Goal: Information Seeking & Learning: Learn about a topic

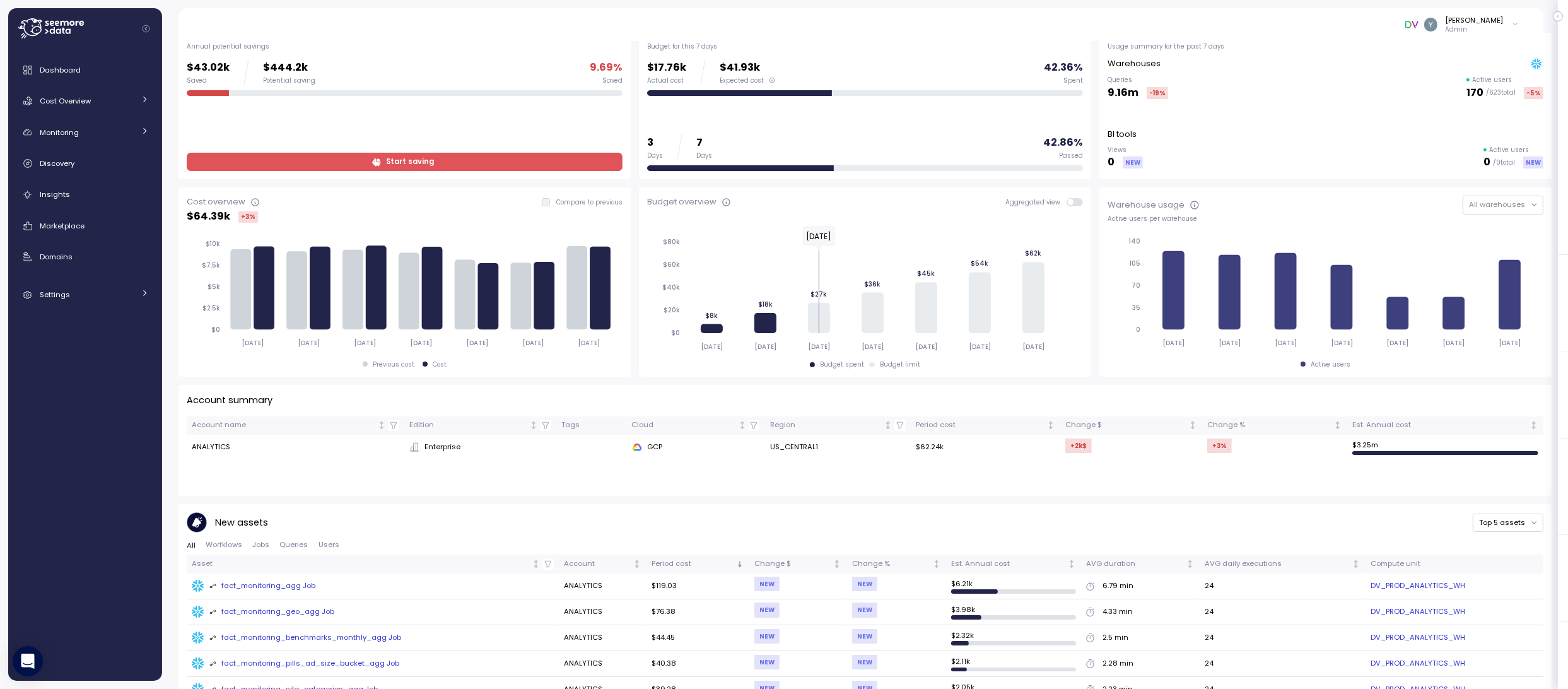
scroll to position [76, 0]
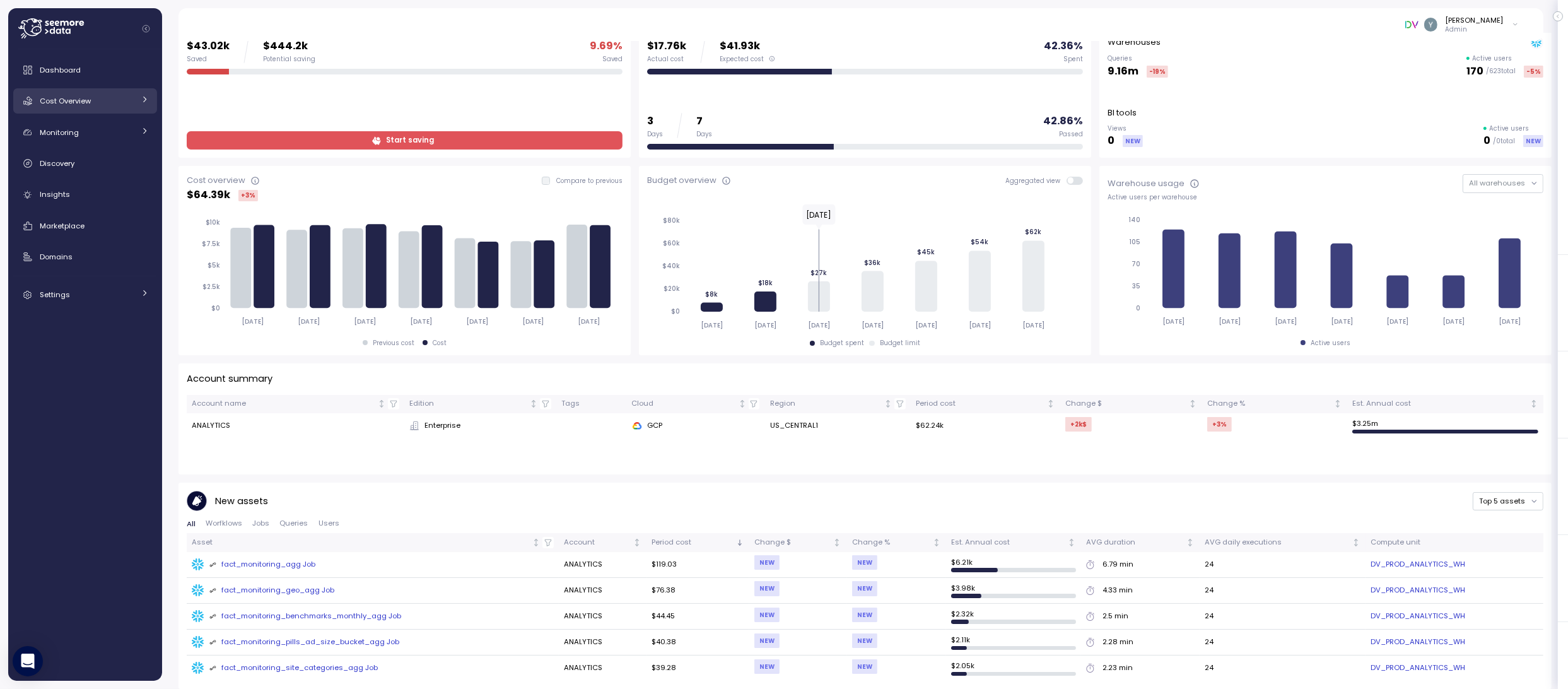
click at [145, 102] on icon at bounding box center [145, 100] width 8 height 8
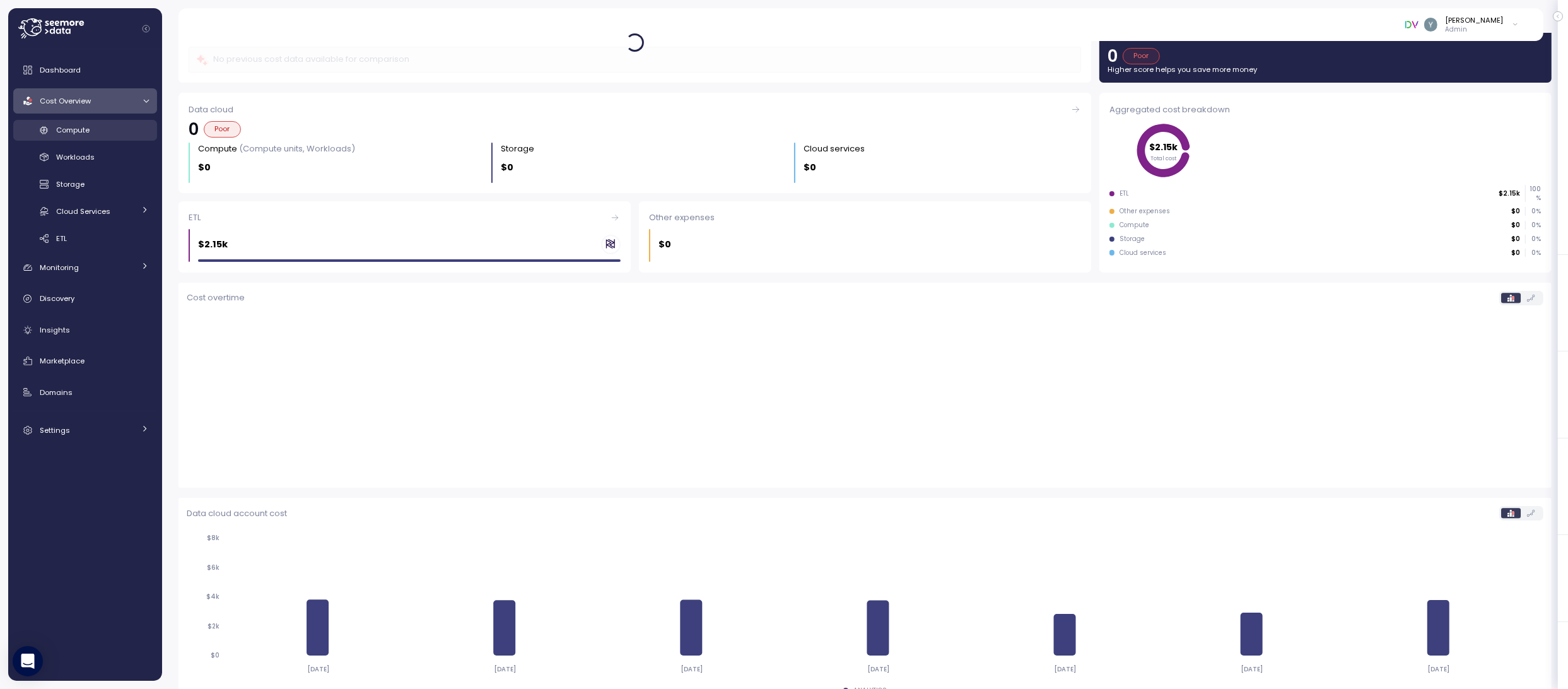
click at [98, 131] on div "Compute" at bounding box center [102, 129] width 92 height 12
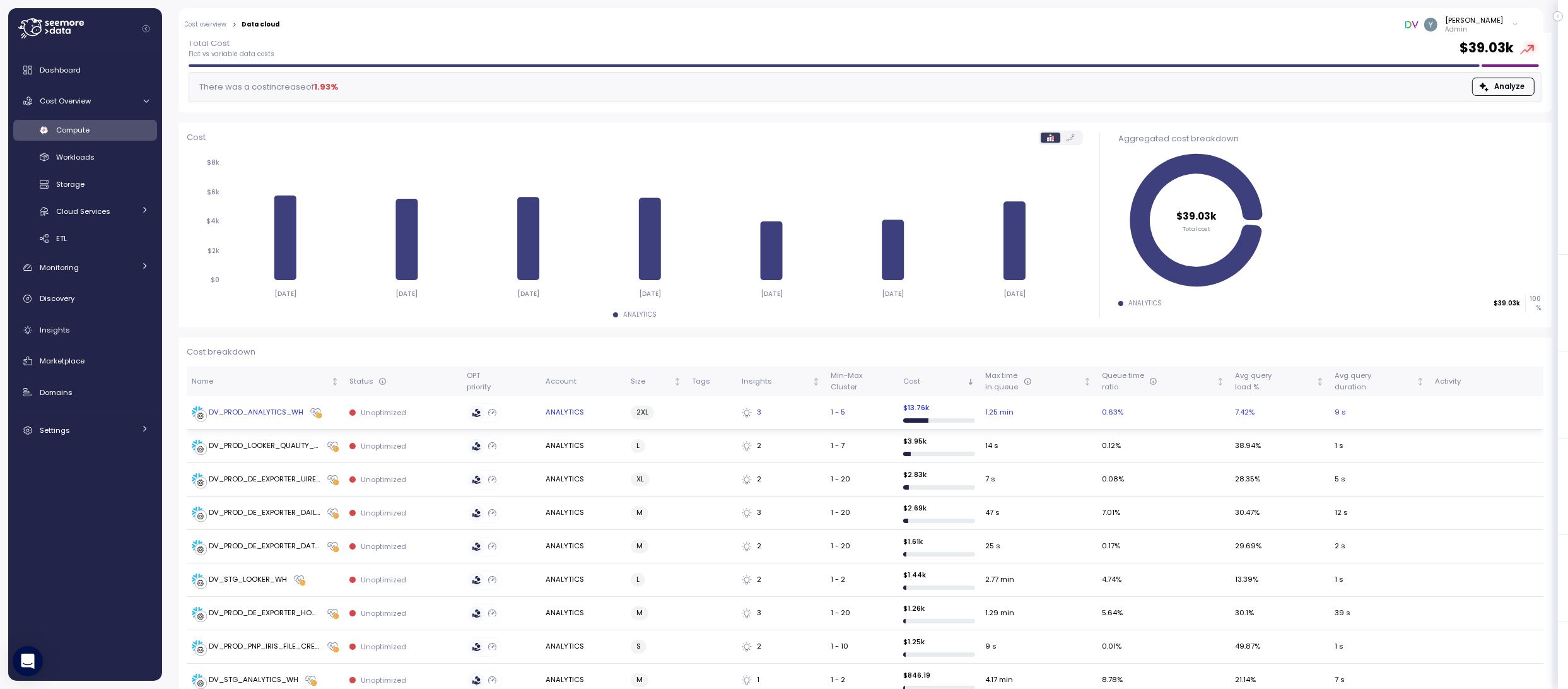
click at [271, 409] on div "DV_PROD_ANALYTICS_WH" at bounding box center [257, 413] width 95 height 11
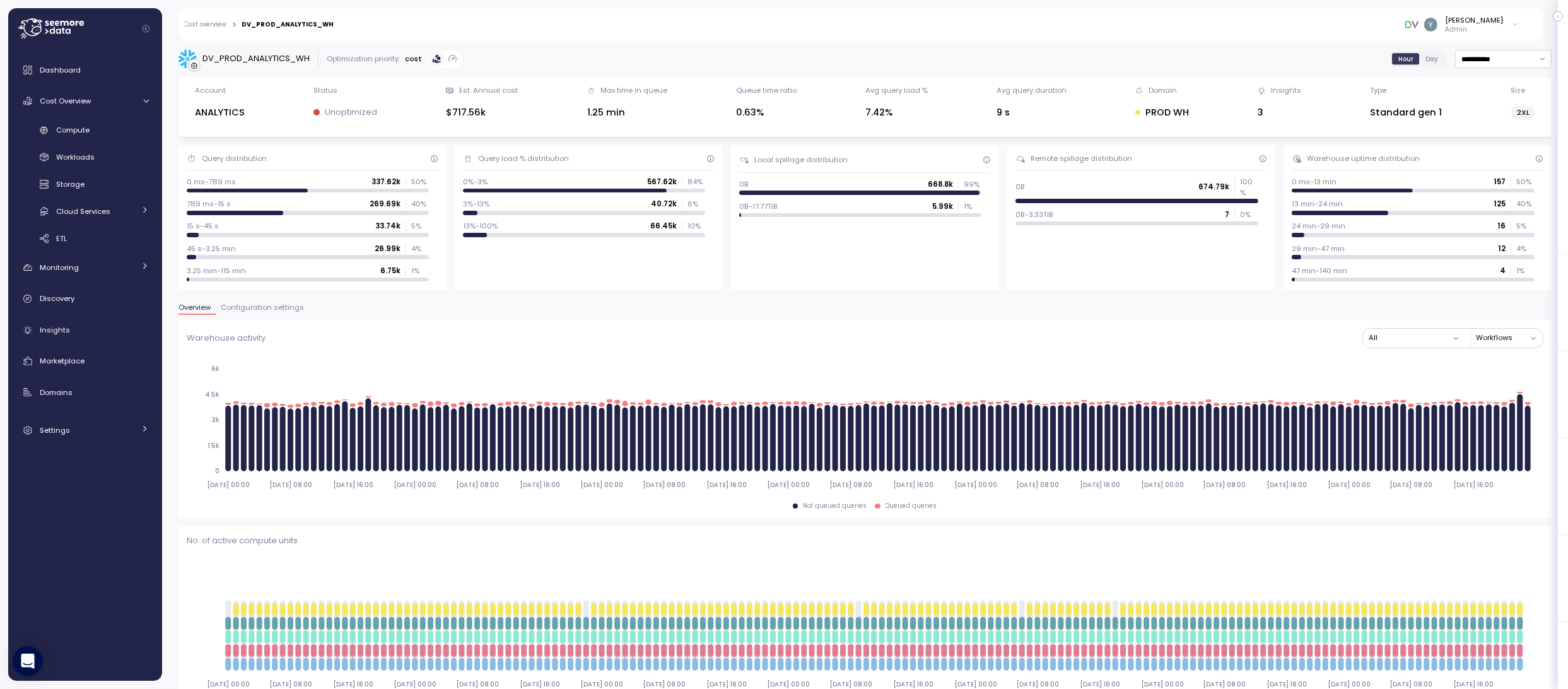
click at [218, 24] on link "Cost overview" at bounding box center [206, 25] width 43 height 7
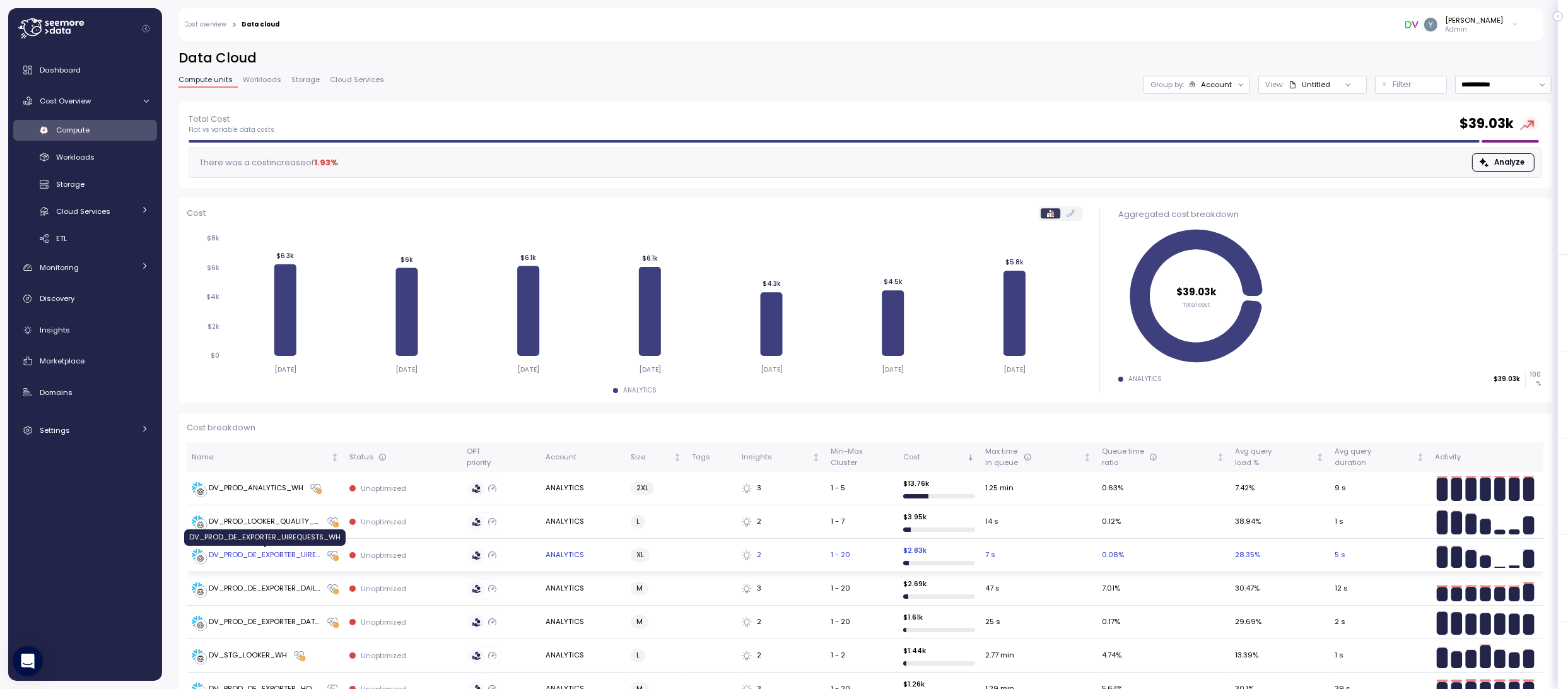
click at [292, 556] on div "DV_PROD_DE_EXPORTER_UIREQUESTS_WH" at bounding box center [265, 555] width 112 height 11
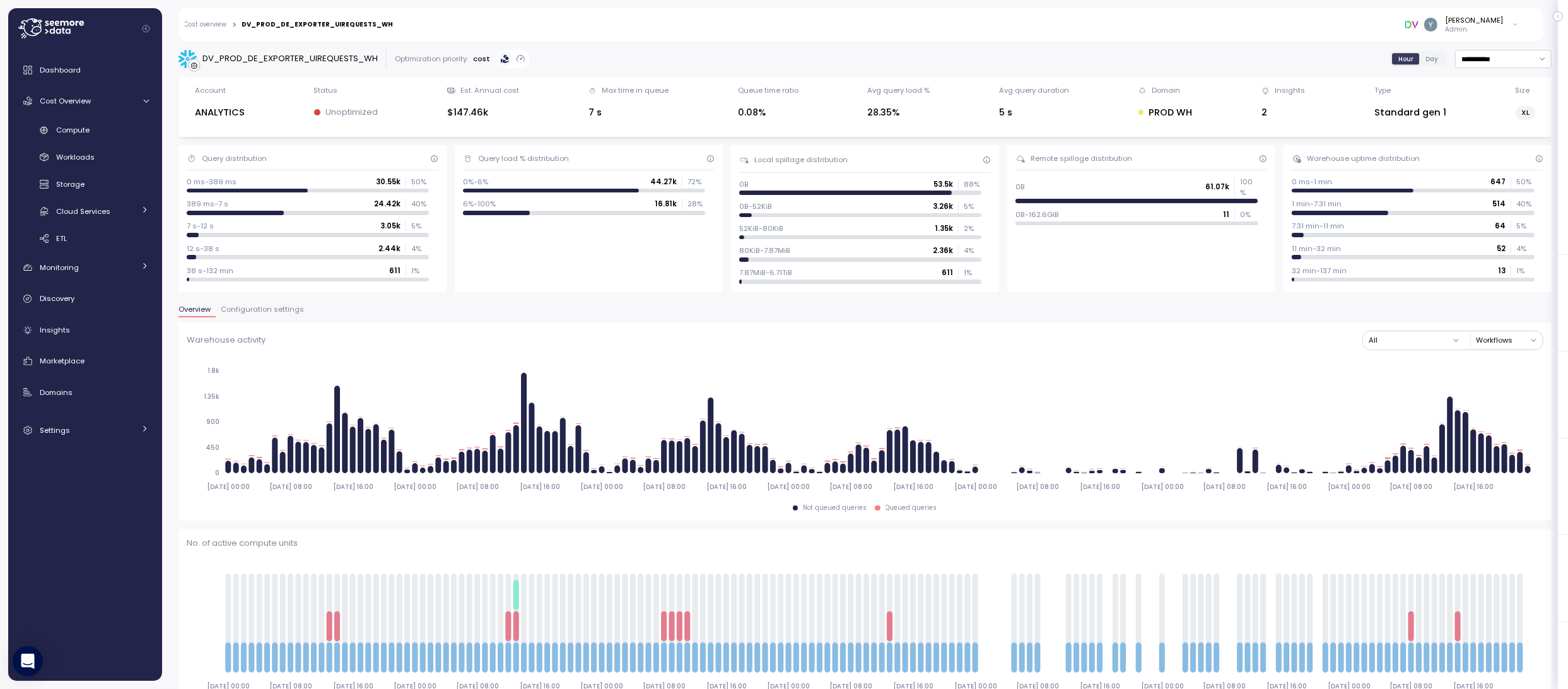
click at [216, 21] on link "Cost overview" at bounding box center [206, 25] width 43 height 7
